Goal: Check status: Check status

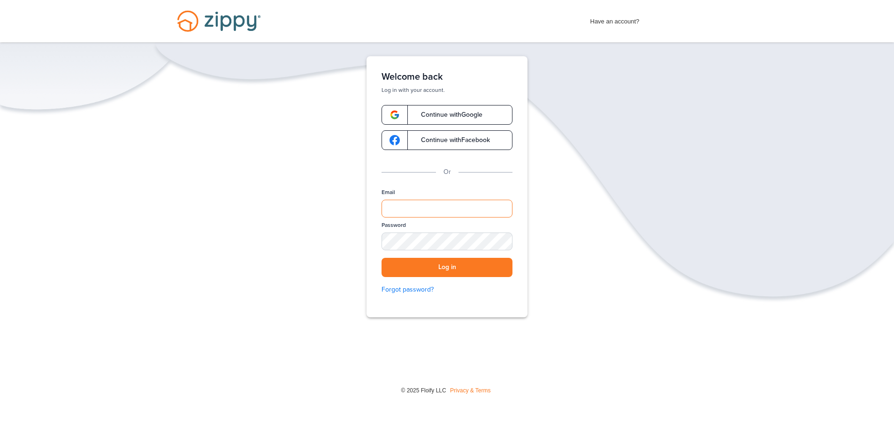
click at [423, 208] on input "Email" at bounding box center [447, 209] width 131 height 18
type input "**********"
click at [382, 258] on button "Log in" at bounding box center [447, 267] width 131 height 19
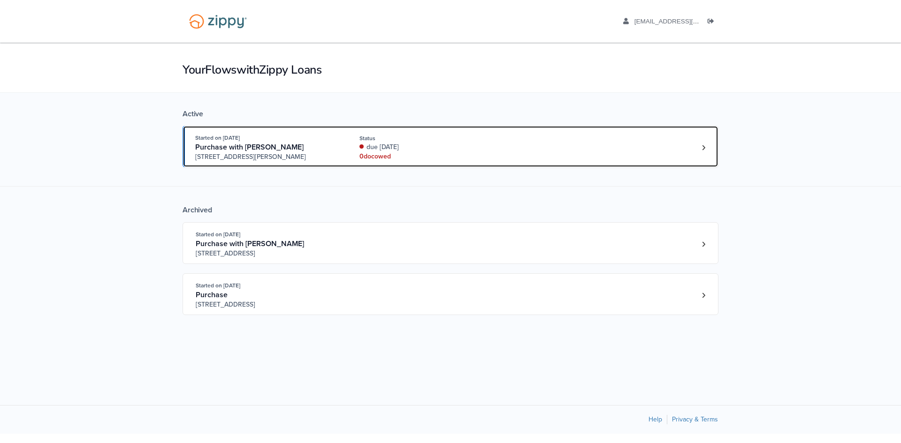
click at [557, 141] on div "Started on [DATE] Purchase with [PERSON_NAME] [STREET_ADDRESS][PERSON_NAME] Sta…" at bounding box center [445, 147] width 501 height 29
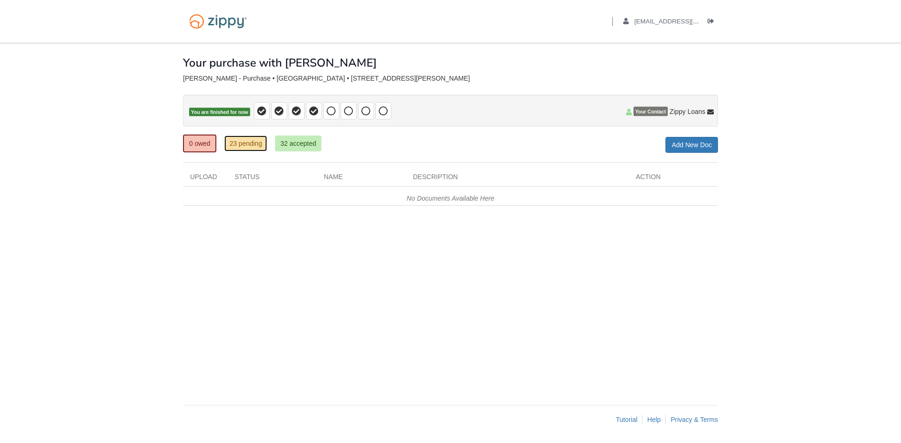
click at [259, 142] on link "23 pending" at bounding box center [245, 144] width 43 height 16
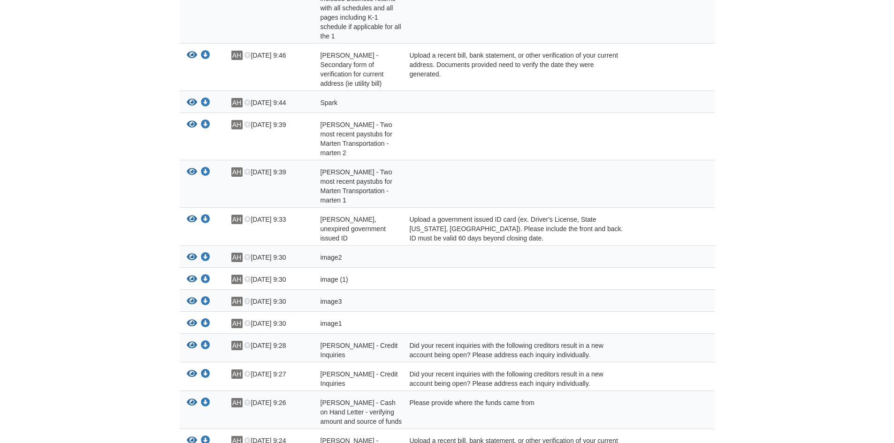
scroll to position [422, 0]
